Goal: Information Seeking & Learning: Check status

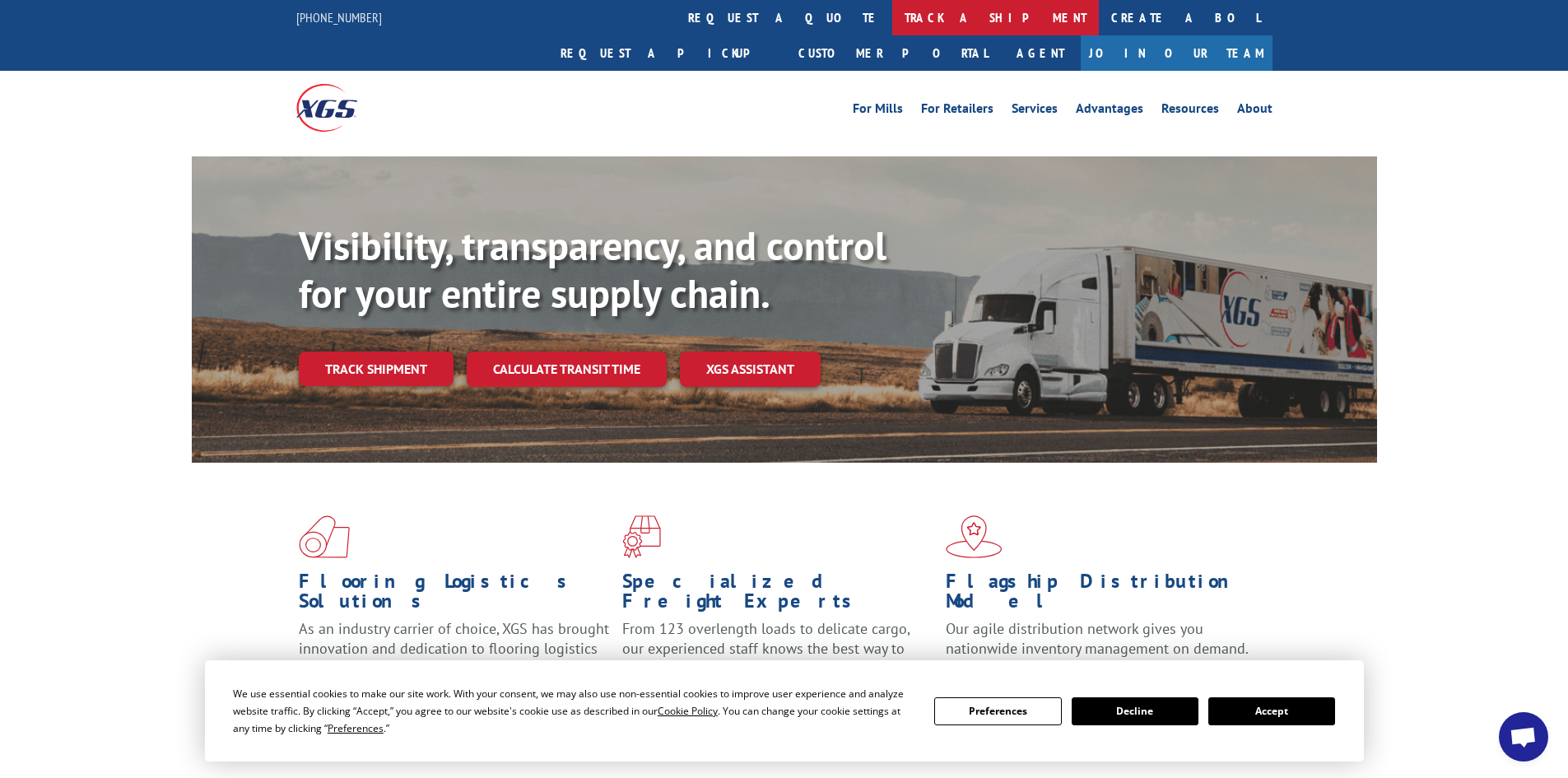
click at [892, 25] on link "track a shipment" at bounding box center [995, 18] width 207 height 35
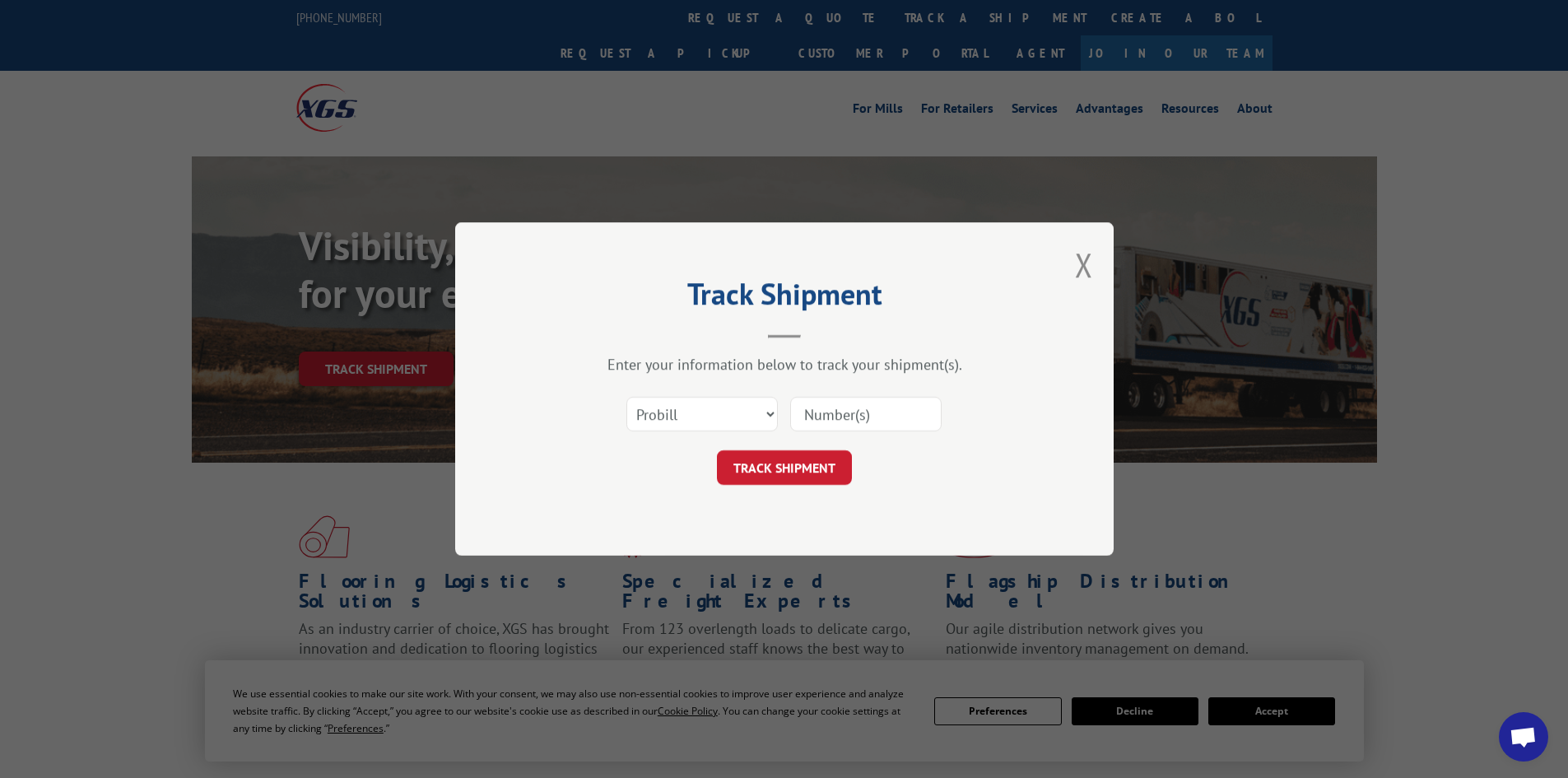
click at [810, 408] on input at bounding box center [865, 414] width 151 height 34
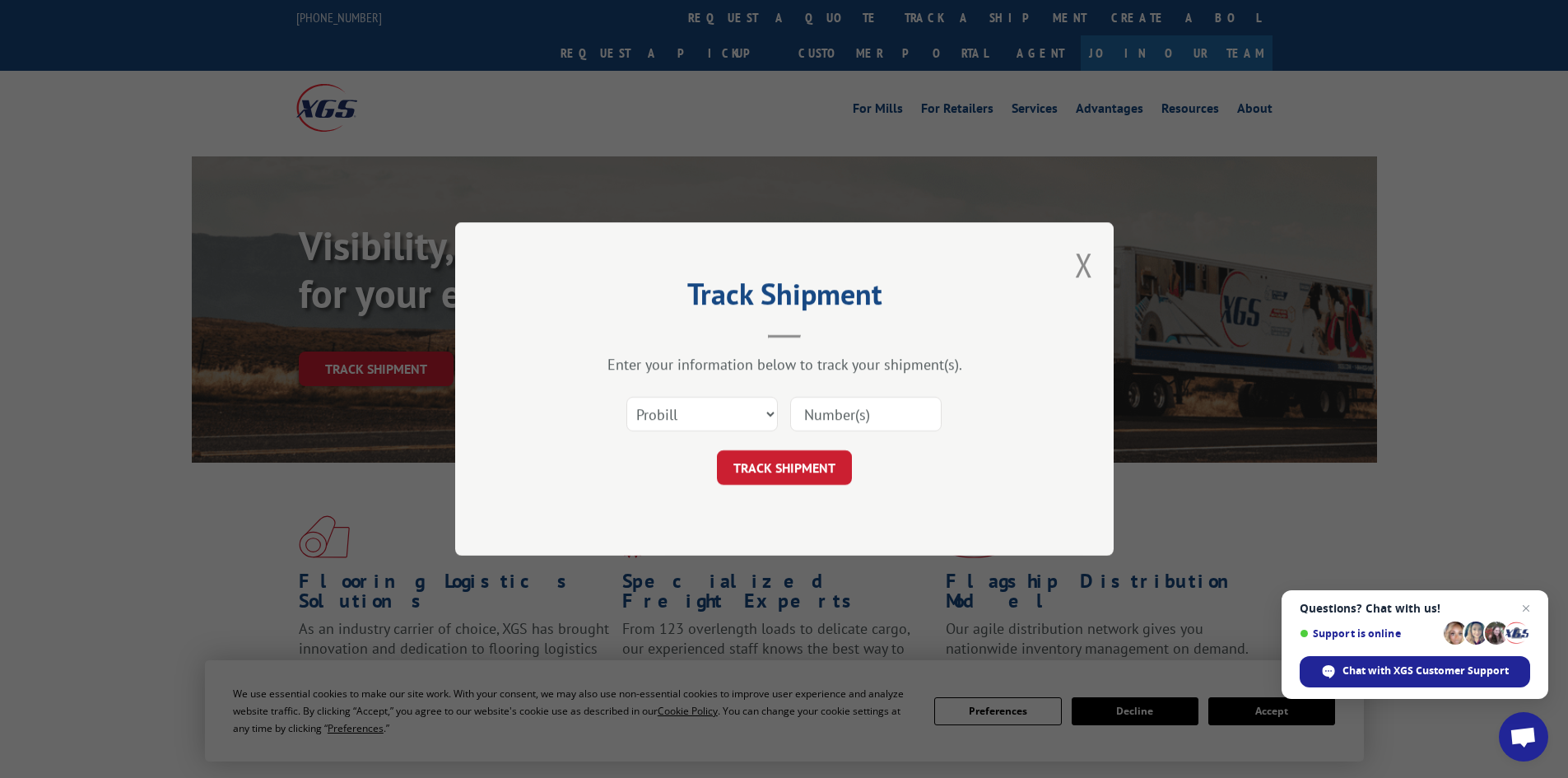
paste input "17597787"
type input "17597787"
click at [812, 465] on button "TRACK SHIPMENT" at bounding box center [784, 466] width 135 height 34
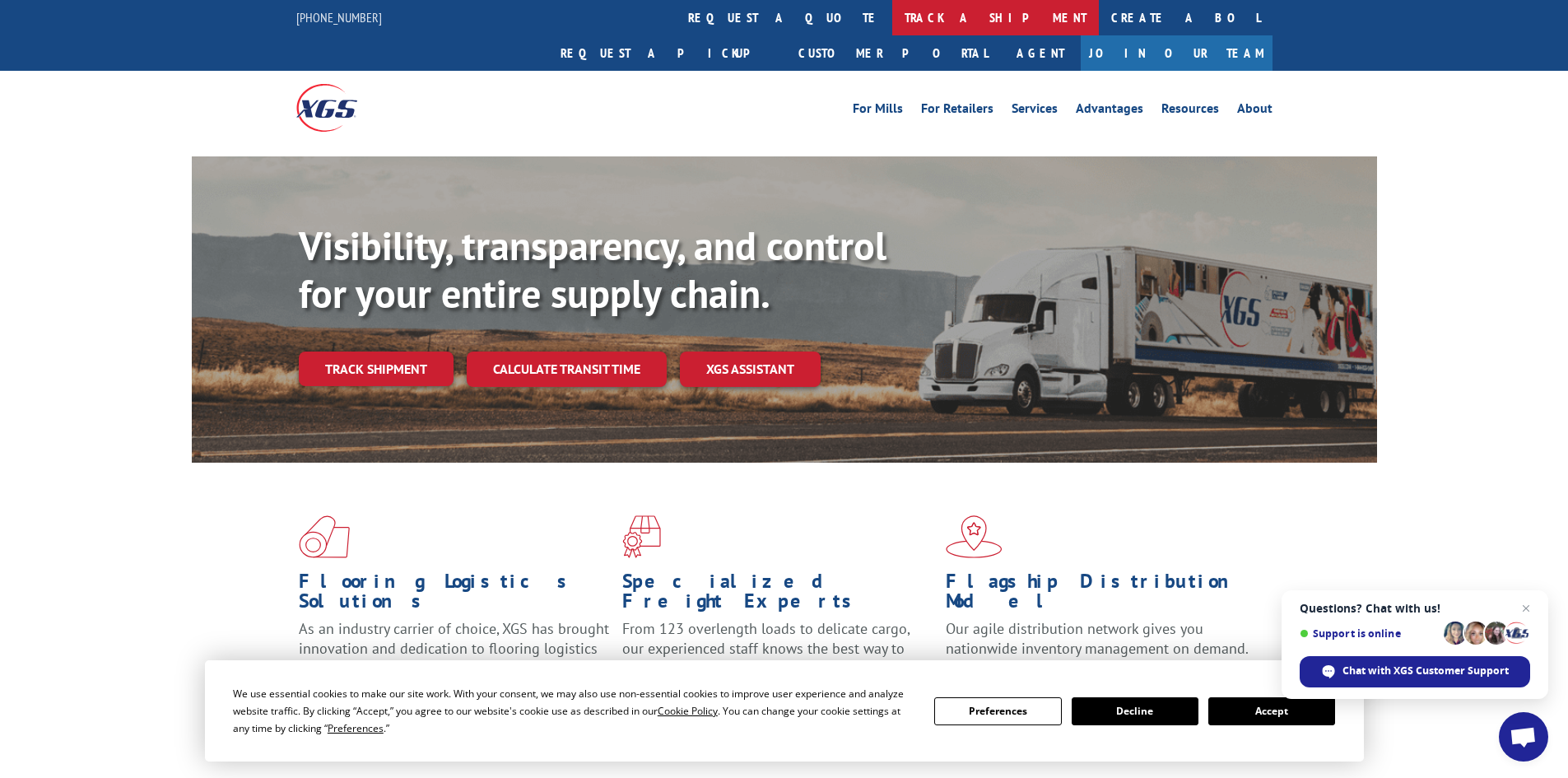
click at [892, 24] on link "track a shipment" at bounding box center [995, 18] width 207 height 35
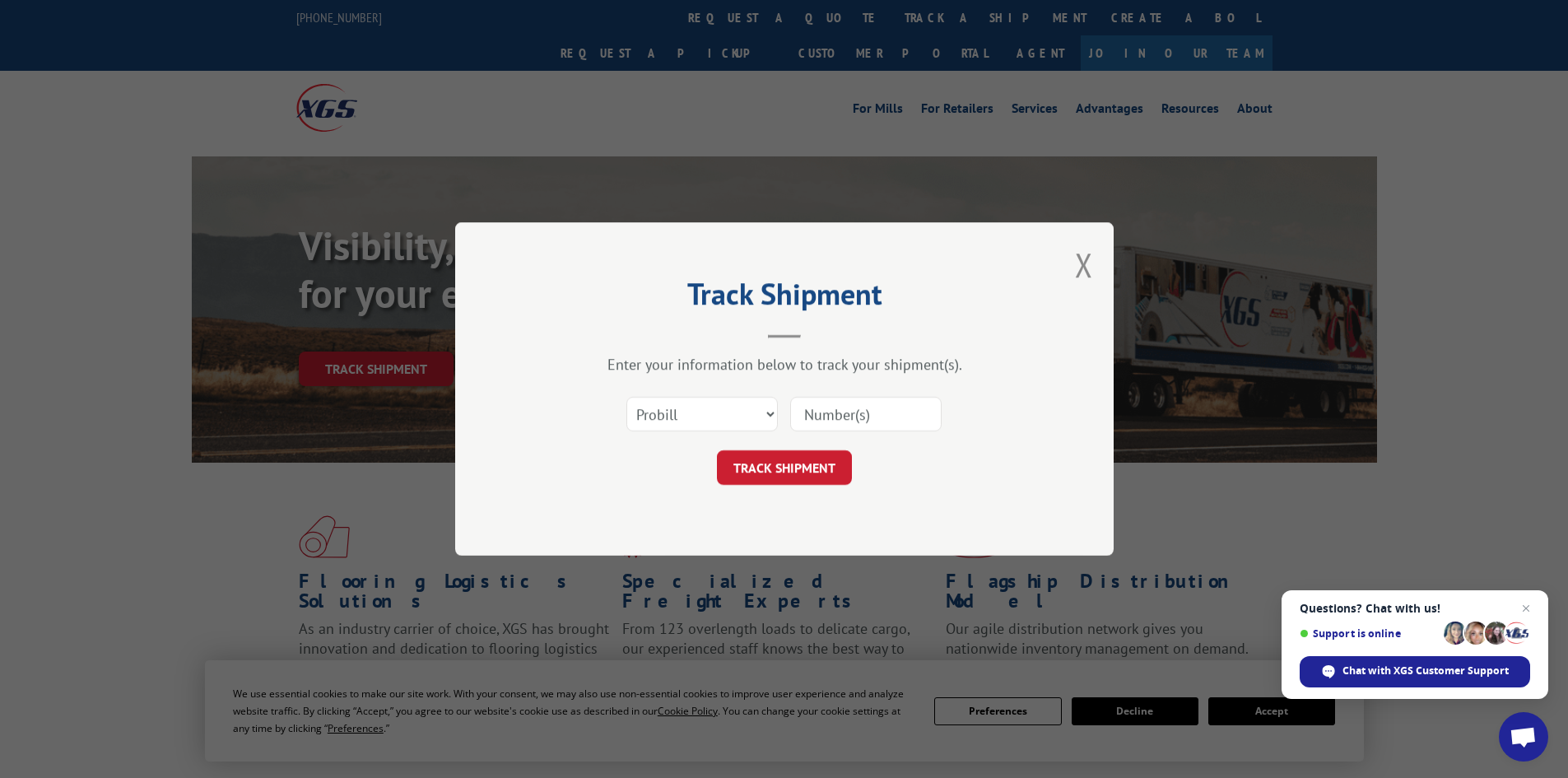
click at [837, 417] on input at bounding box center [865, 414] width 151 height 34
paste input "17592237"
type input "17592237"
click at [786, 470] on button "TRACK SHIPMENT" at bounding box center [784, 466] width 135 height 34
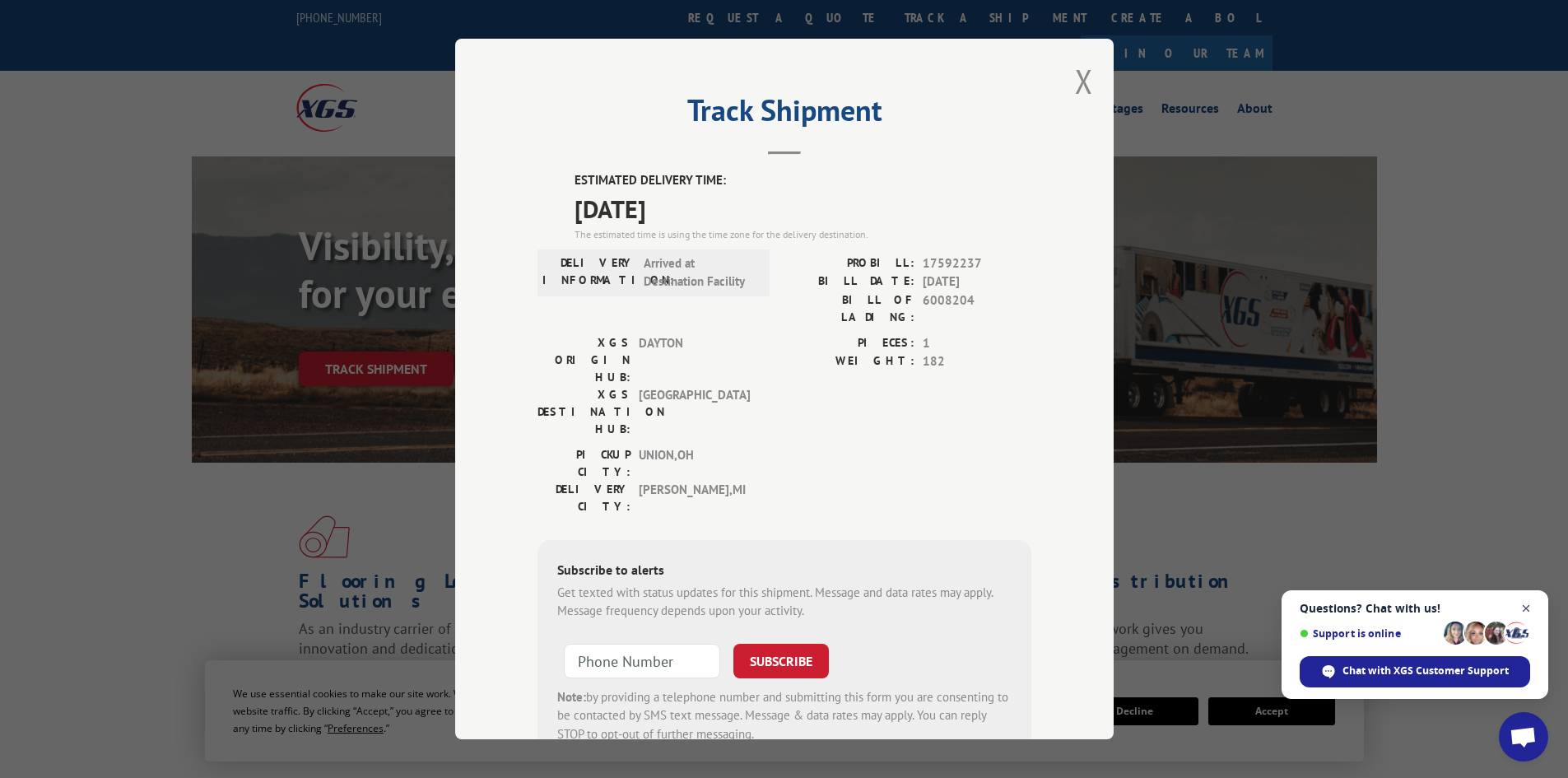
click at [1525, 611] on span "Open chat" at bounding box center [1526, 608] width 20 height 20
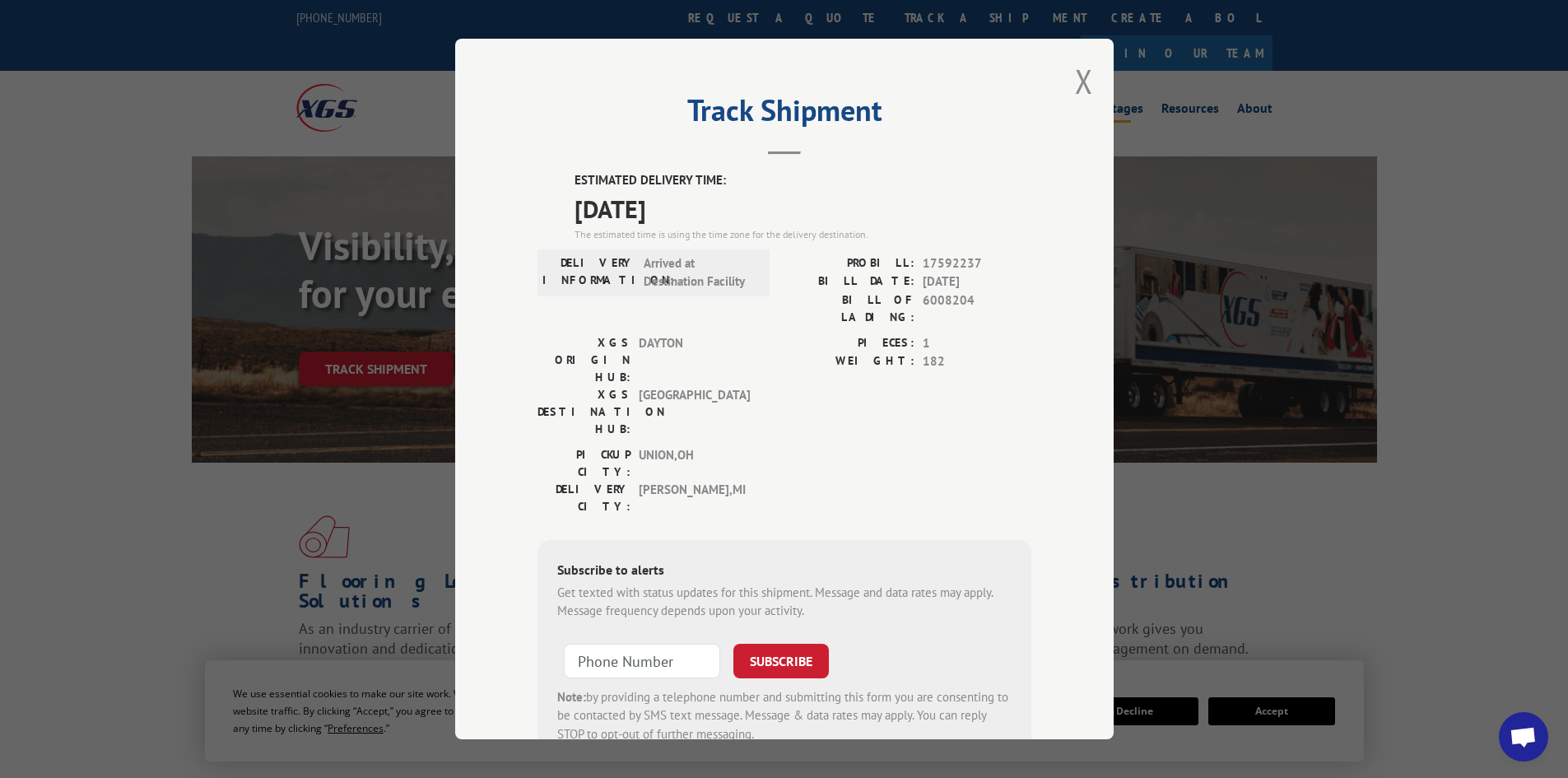
click at [1082, 73] on button "Close modal" at bounding box center [1084, 81] width 19 height 44
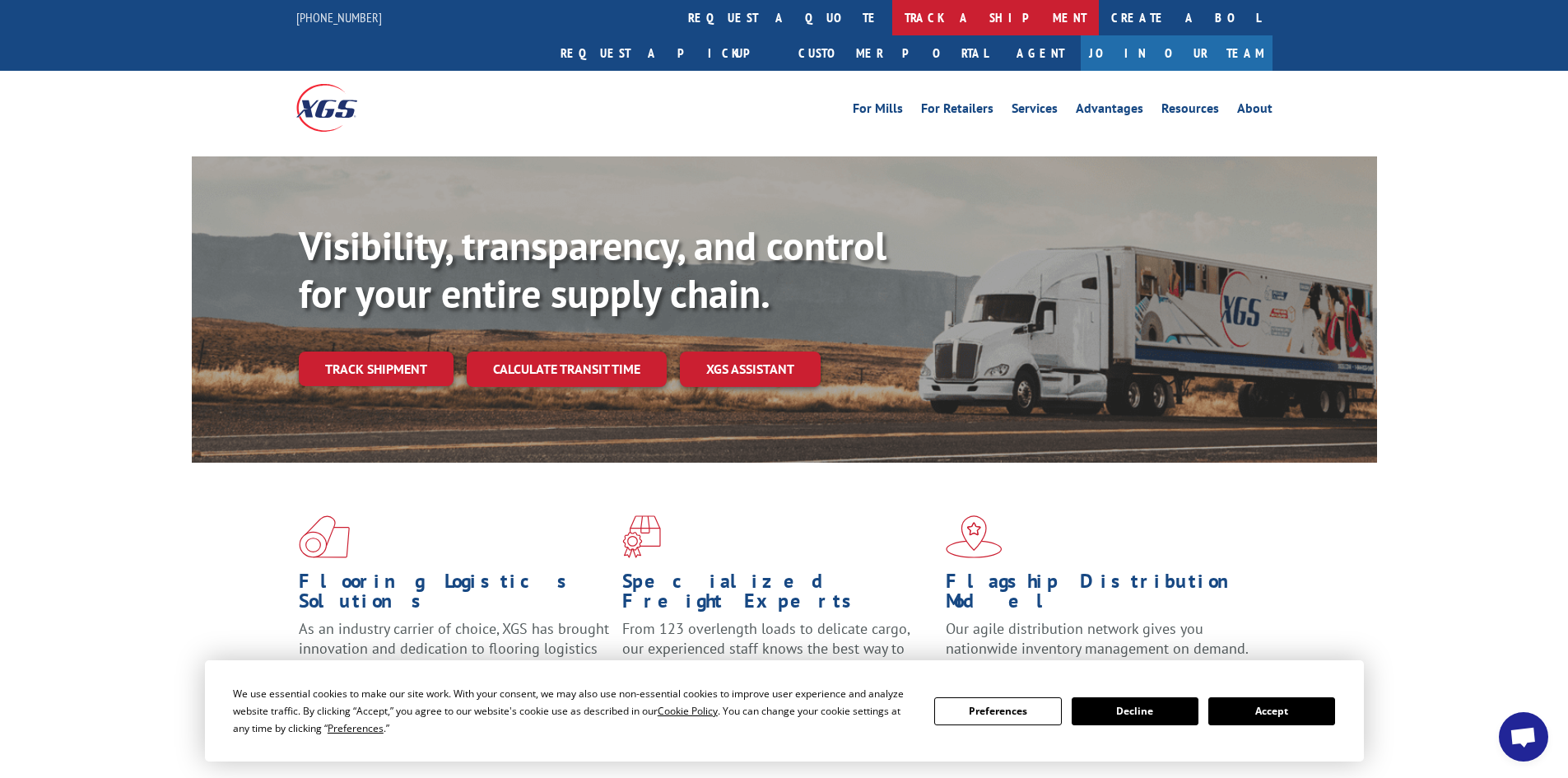
click at [892, 26] on link "track a shipment" at bounding box center [995, 18] width 207 height 35
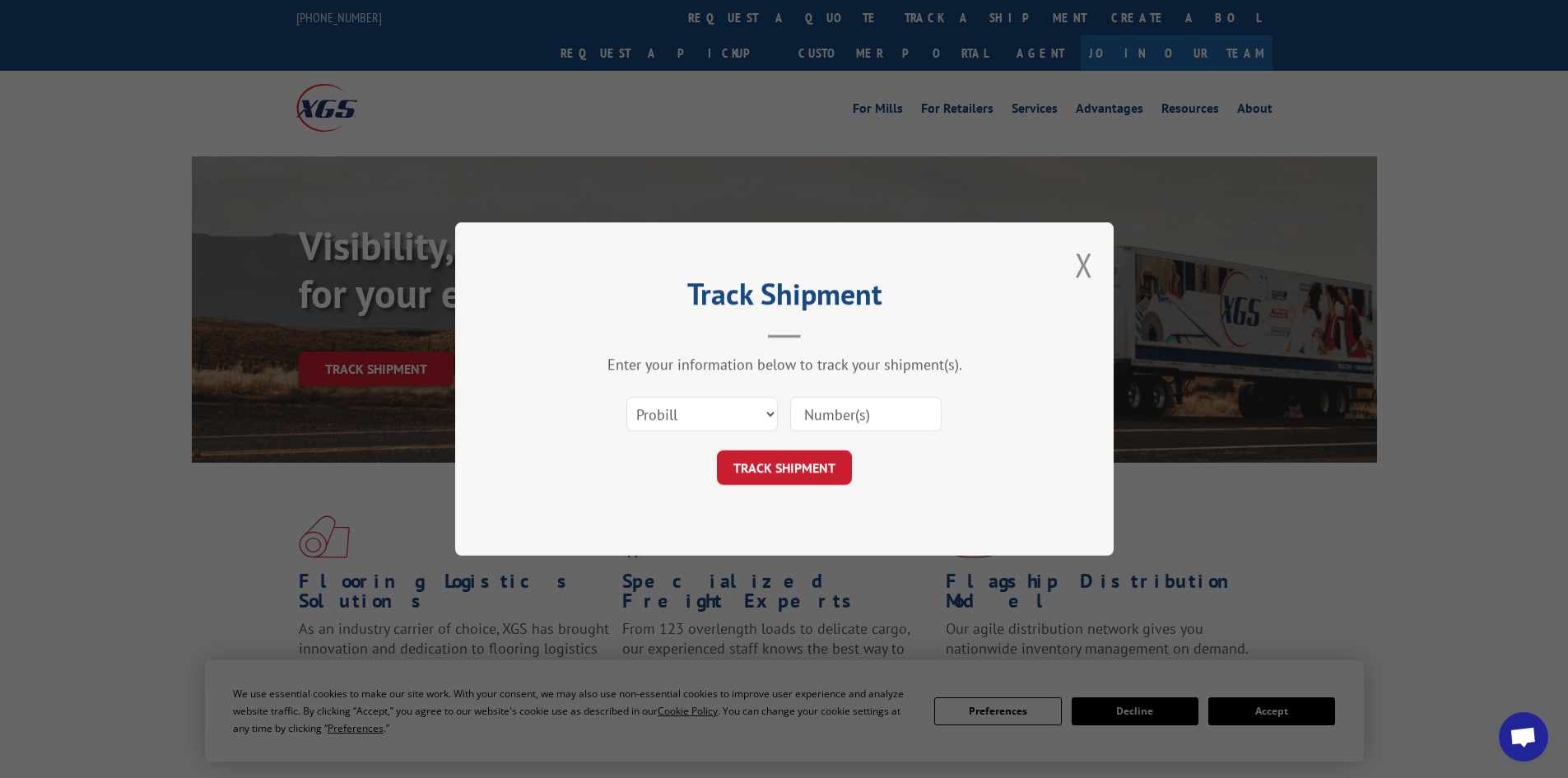
click at [841, 412] on input at bounding box center [865, 414] width 151 height 34
paste input "17521168"
type input "17521168"
click at [801, 468] on button "TRACK SHIPMENT" at bounding box center [784, 466] width 135 height 34
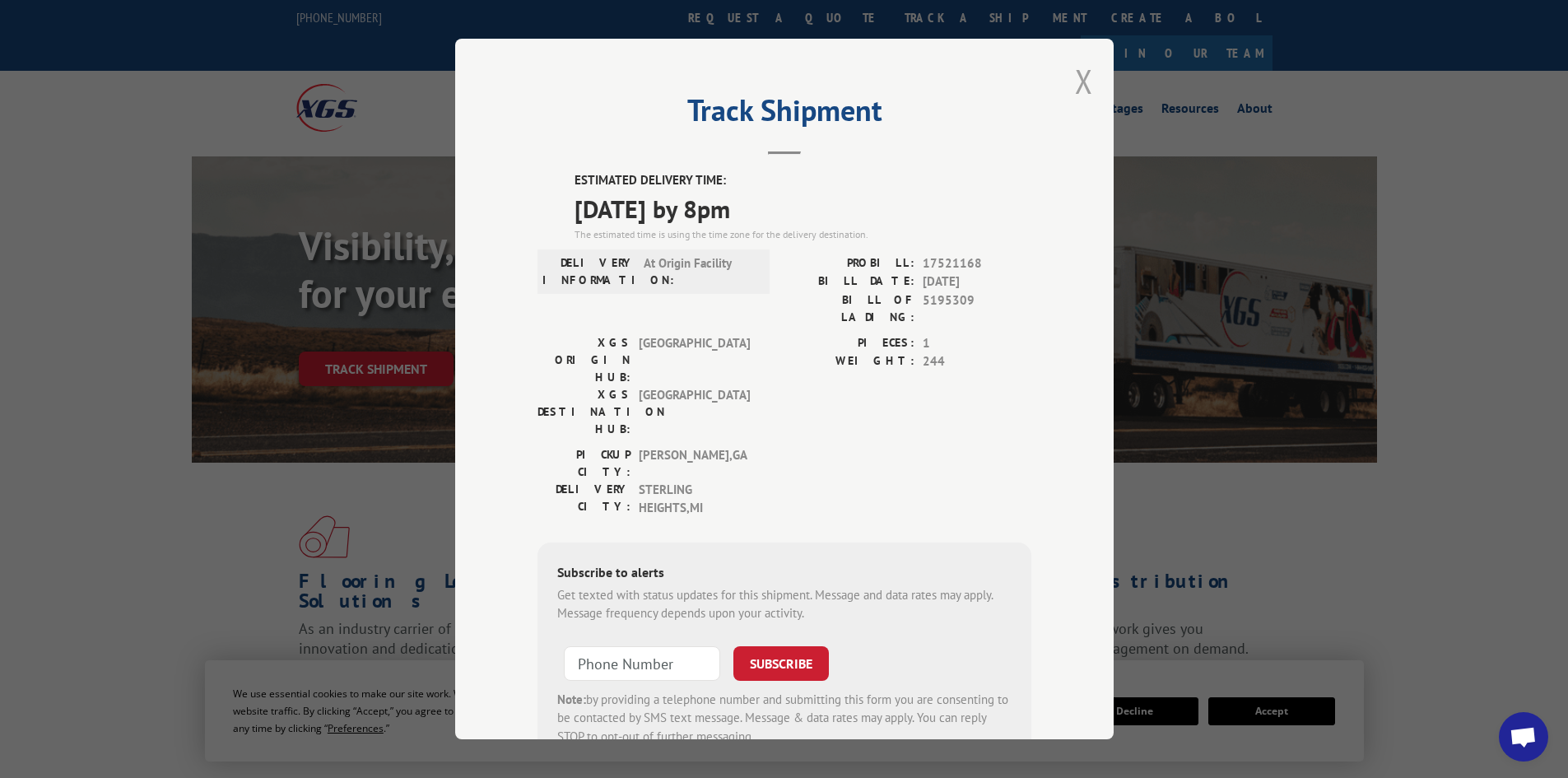
click at [1075, 79] on button "Close modal" at bounding box center [1084, 81] width 19 height 44
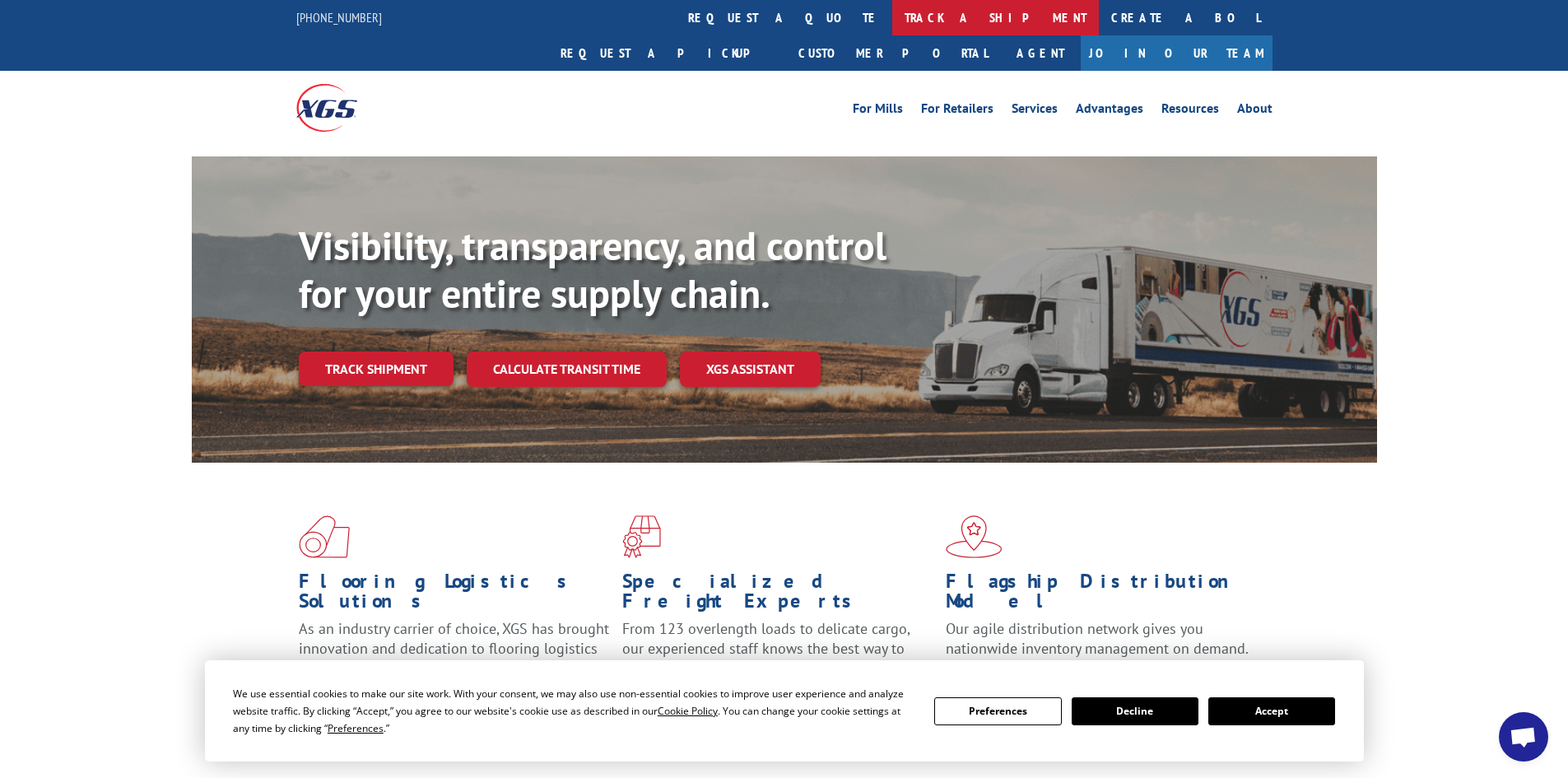
click at [892, 15] on link "track a shipment" at bounding box center [995, 18] width 207 height 35
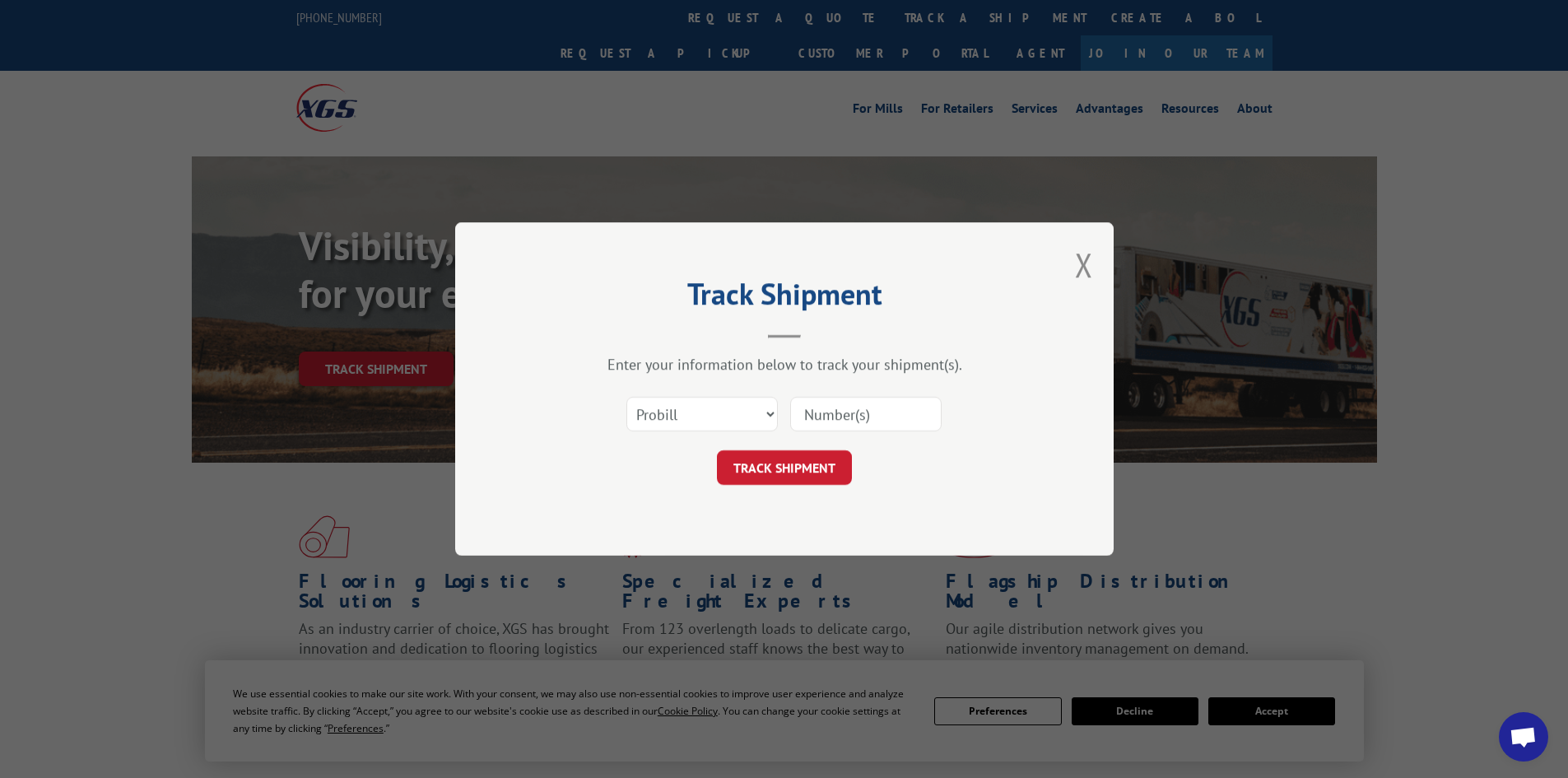
click at [828, 414] on input at bounding box center [865, 414] width 151 height 34
paste input "17470164"
type input "17470164"
click at [784, 471] on button "TRACK SHIPMENT" at bounding box center [784, 466] width 135 height 34
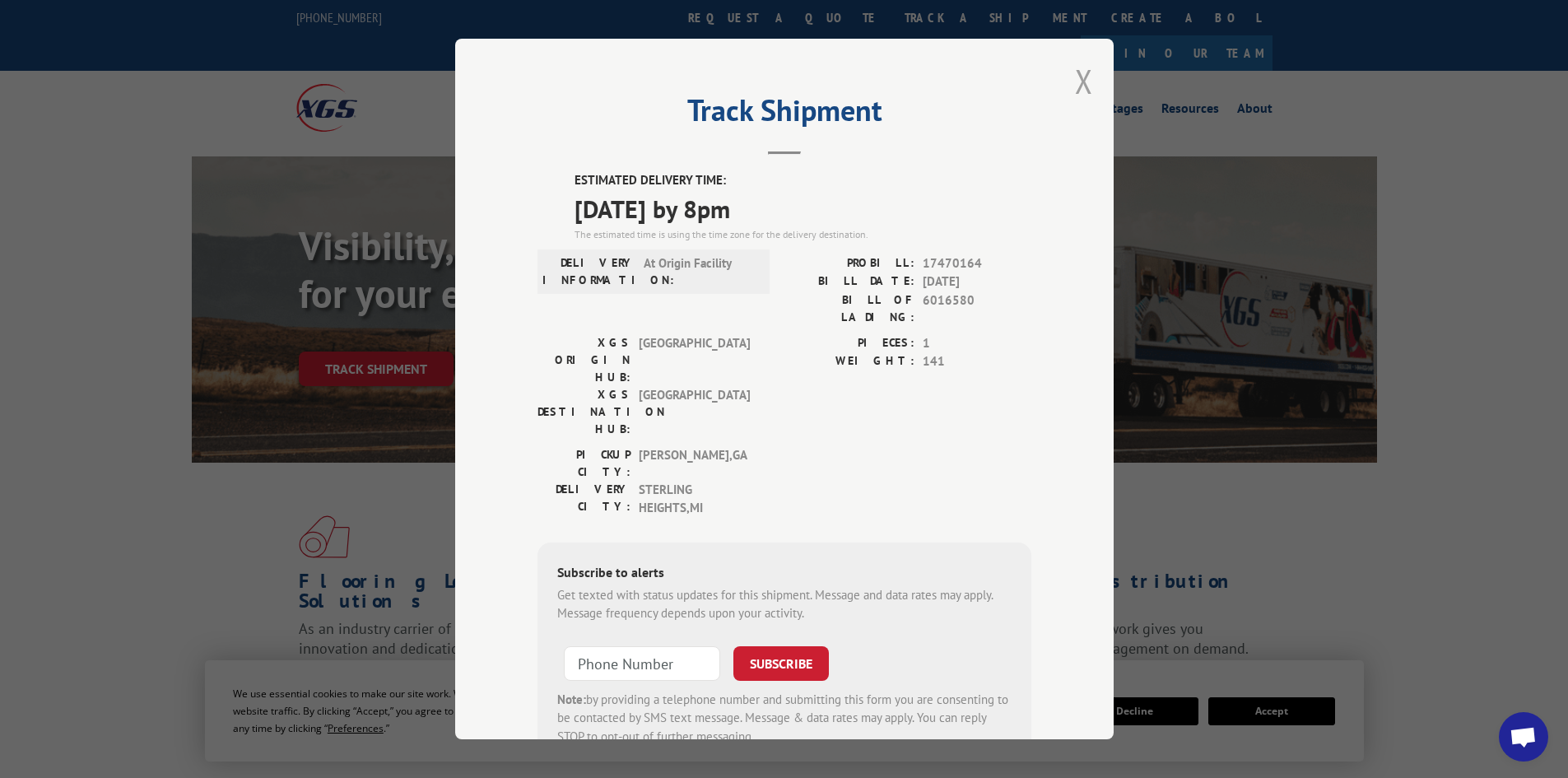
click at [1079, 75] on button "Close modal" at bounding box center [1084, 81] width 19 height 44
